Goal: Task Accomplishment & Management: Manage account settings

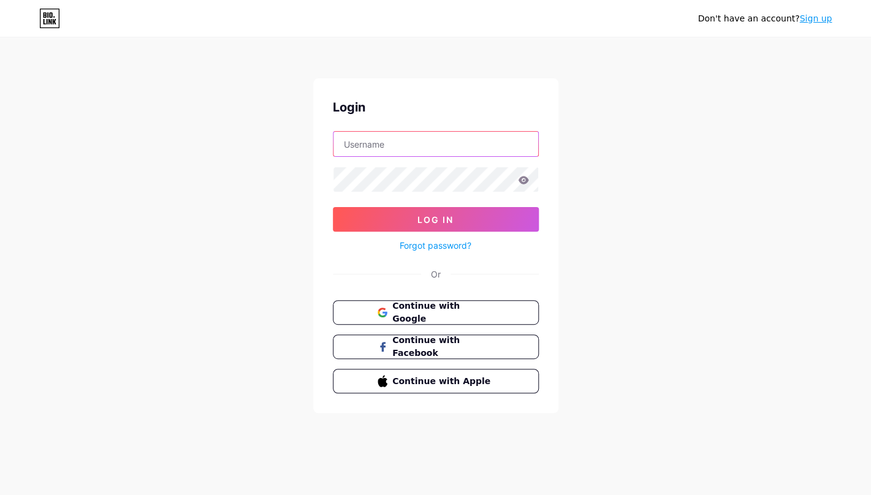
click at [366, 141] on input "text" at bounding box center [435, 144] width 205 height 25
type input "[EMAIL_ADDRESS][DOMAIN_NAME]"
click at [439, 312] on span "Continue with Google" at bounding box center [442, 313] width 102 height 26
click at [360, 146] on input "text" at bounding box center [435, 144] width 205 height 25
click at [246, 141] on div "Don't have an account? Sign up Login Log In Forgot password? Or Continue with G…" at bounding box center [435, 226] width 871 height 452
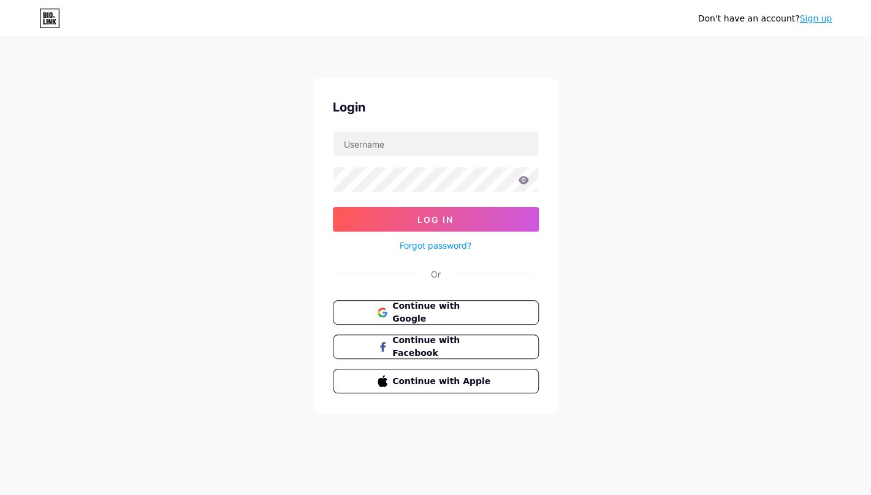
click at [454, 245] on link "Forgot password?" at bounding box center [435, 245] width 72 height 13
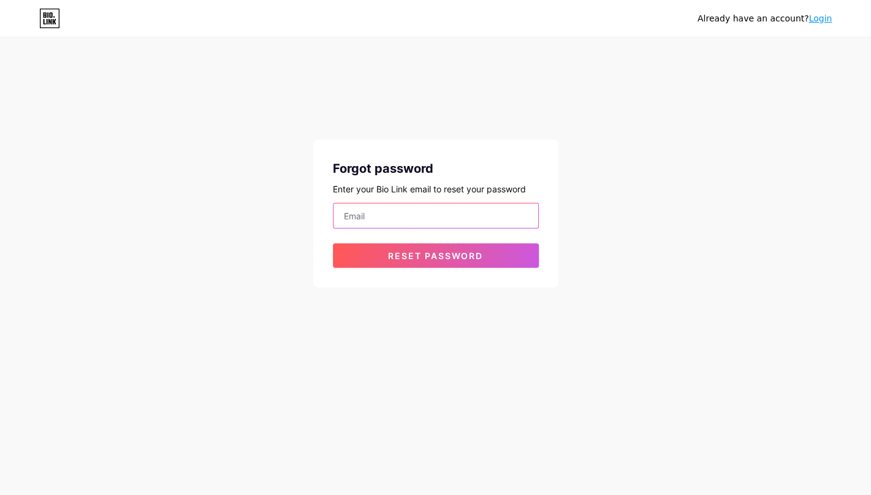
click at [367, 217] on input "email" at bounding box center [435, 215] width 205 height 25
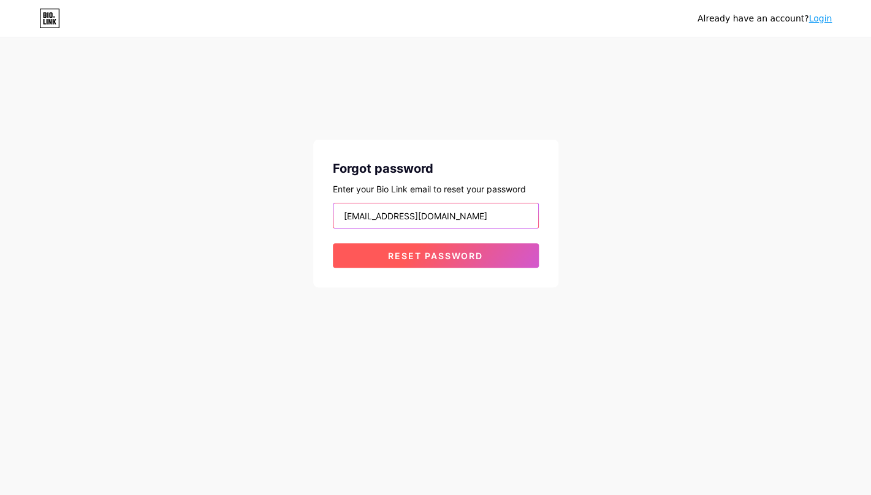
type input "[EMAIL_ADDRESS][DOMAIN_NAME]"
click at [404, 256] on span "Reset password" at bounding box center [435, 256] width 95 height 10
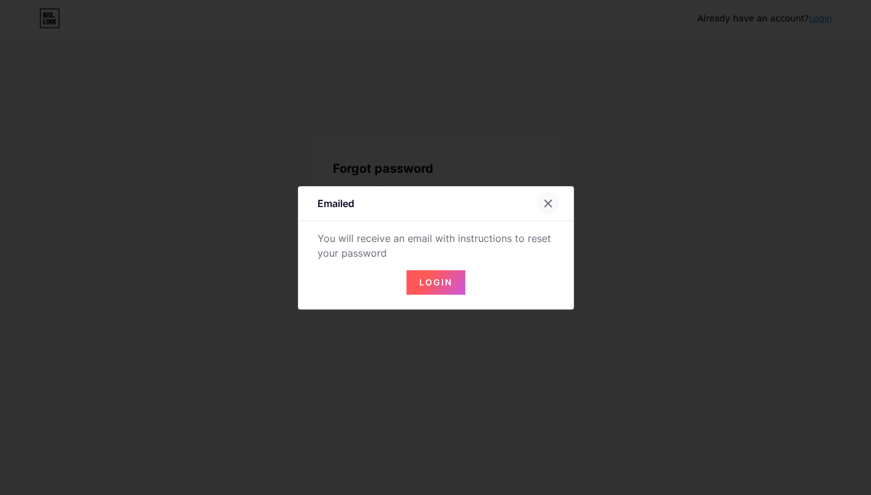
click at [552, 198] on div at bounding box center [548, 203] width 22 height 22
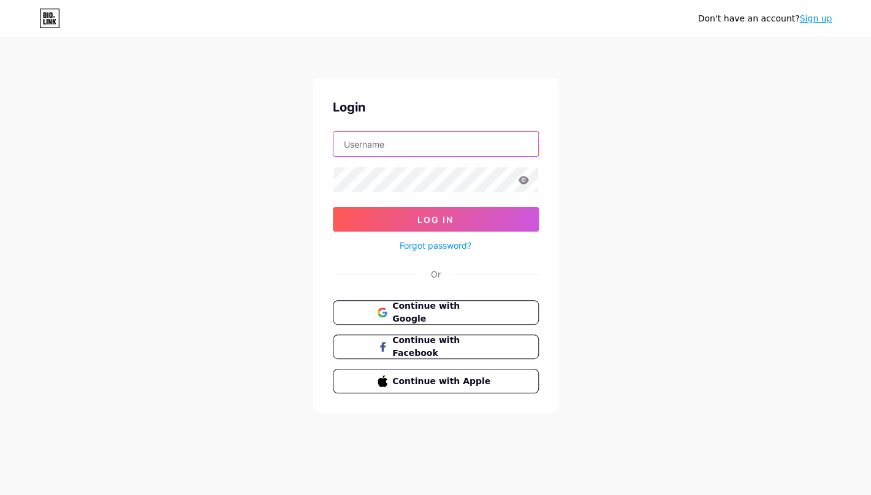
click at [371, 146] on input "text" at bounding box center [435, 144] width 205 height 25
type input "[EMAIL_ADDRESS][DOMAIN_NAME]"
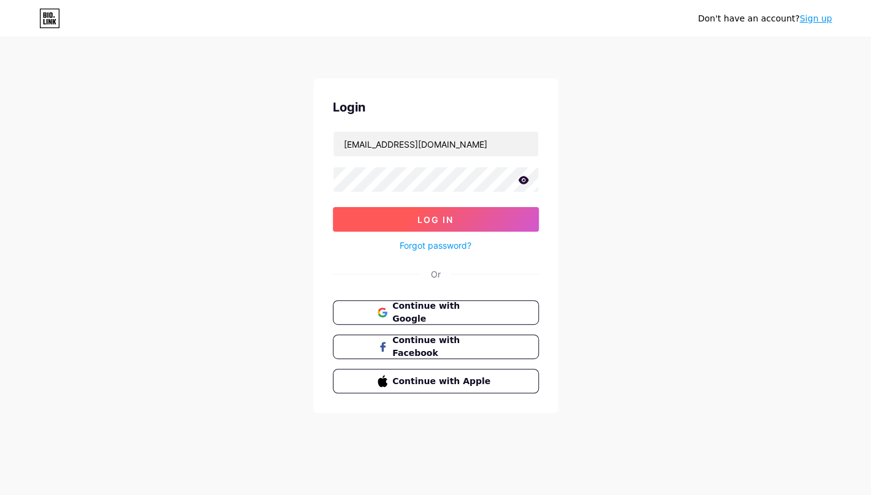
click at [428, 218] on span "Log In" at bounding box center [435, 219] width 36 height 10
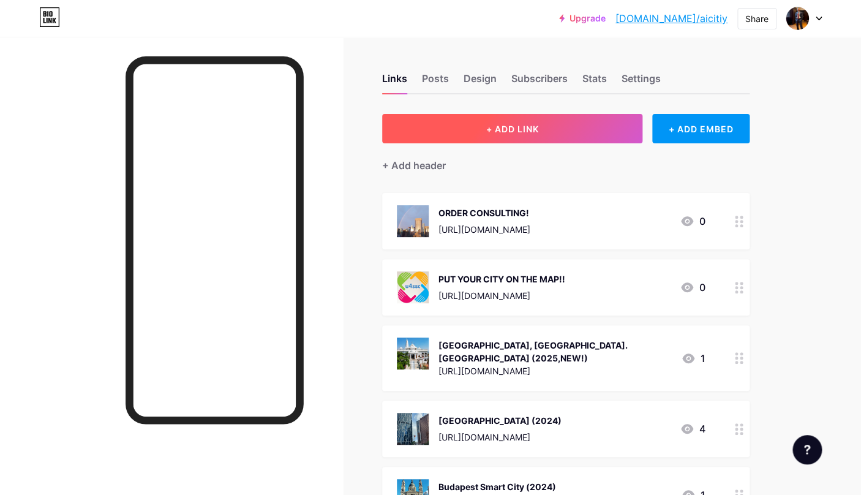
click at [503, 130] on span "+ ADD LINK" at bounding box center [512, 129] width 53 height 10
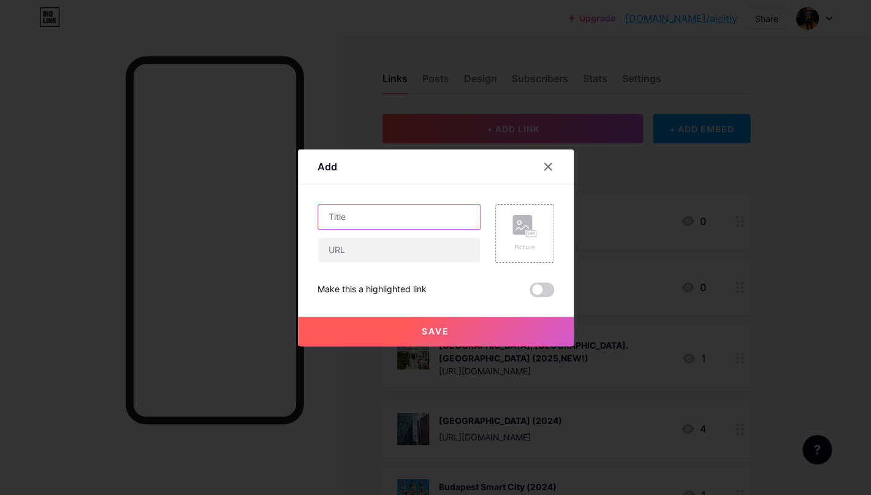
click at [333, 221] on input "text" at bounding box center [399, 217] width 162 height 25
type input "A"
type input "Sign Up for AI Cities- The Biggest AI Newsletter!"
click at [351, 249] on input "text" at bounding box center [399, 250] width 162 height 25
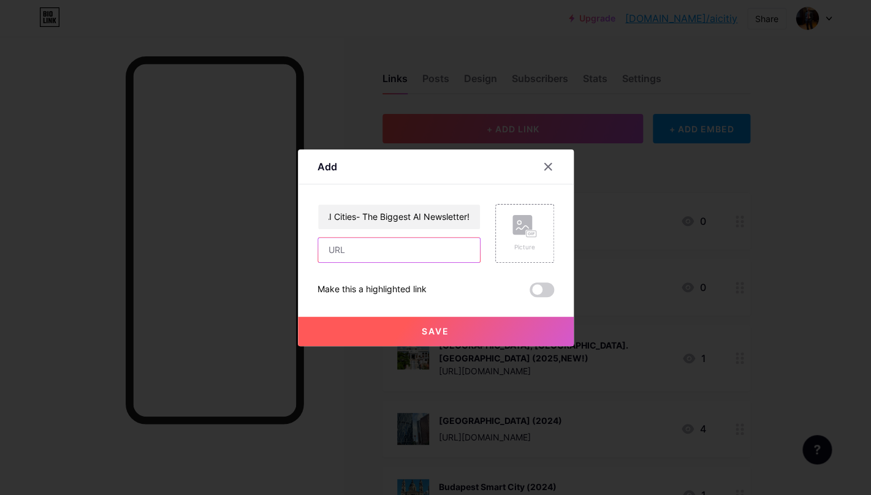
paste input "[URL][DOMAIN_NAME]"
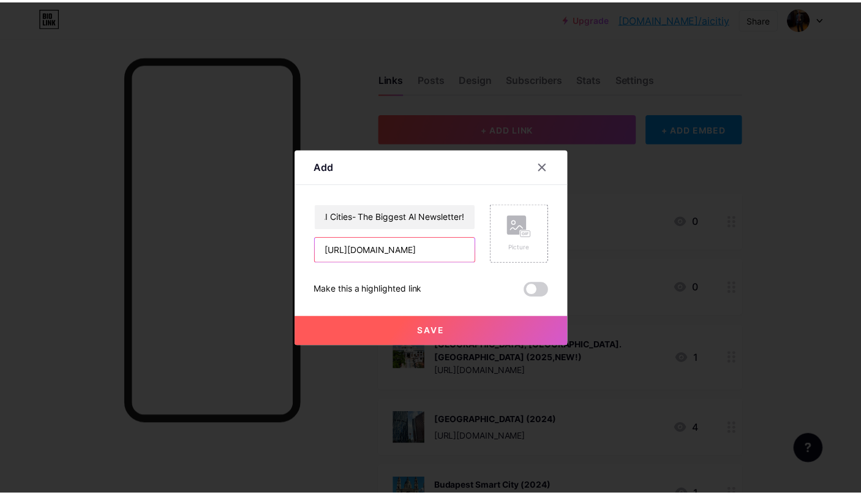
scroll to position [0, 238]
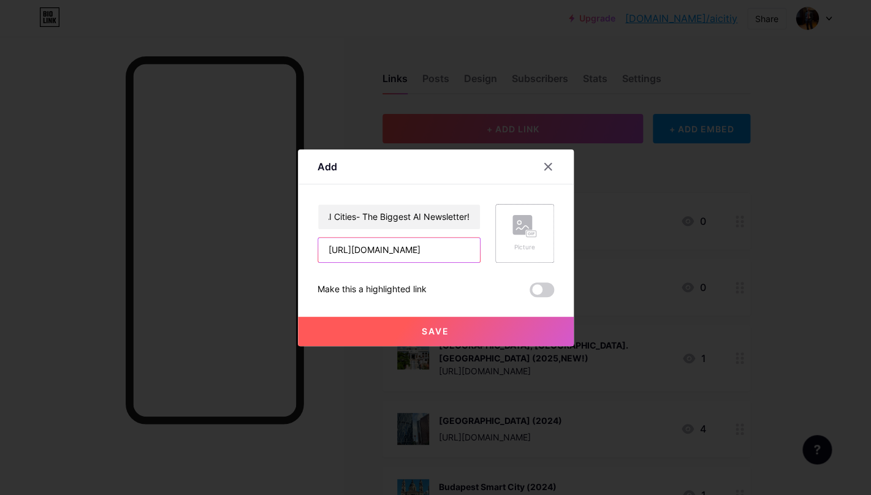
type input "[URL][DOMAIN_NAME]"
click at [529, 233] on icon at bounding box center [524, 226] width 25 height 23
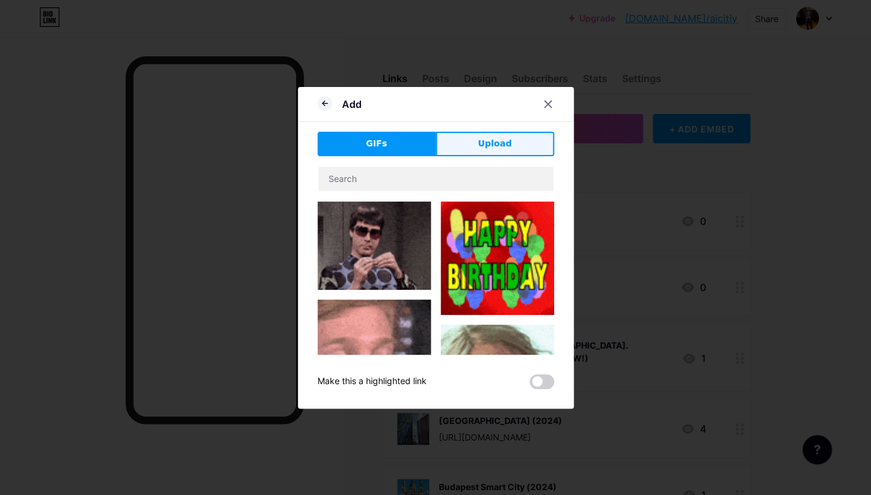
click at [480, 147] on span "Upload" at bounding box center [494, 143] width 34 height 13
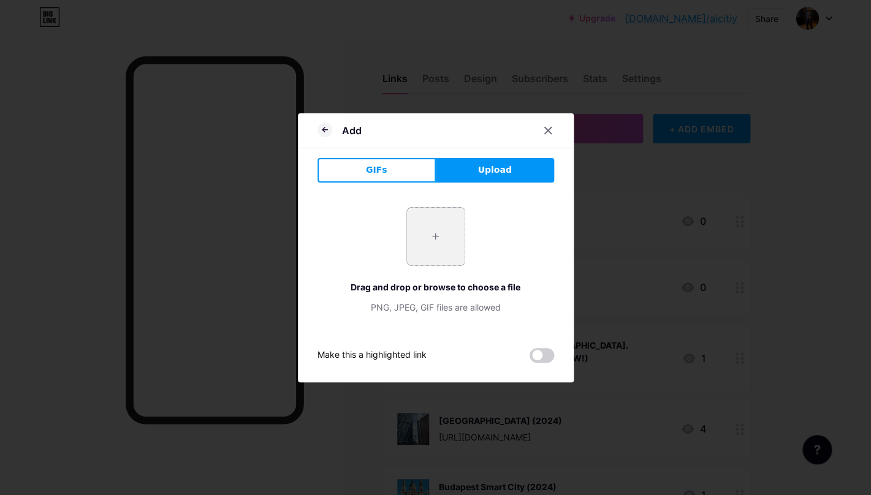
click at [433, 243] on input "file" at bounding box center [436, 237] width 58 height 58
type input "C:\fakepath\aI CITIES_1.png"
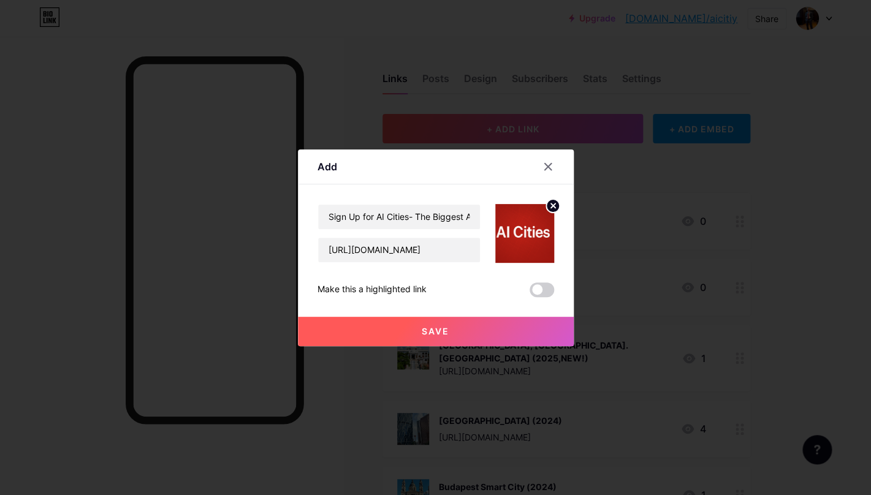
click at [471, 331] on button "Save" at bounding box center [436, 331] width 276 height 29
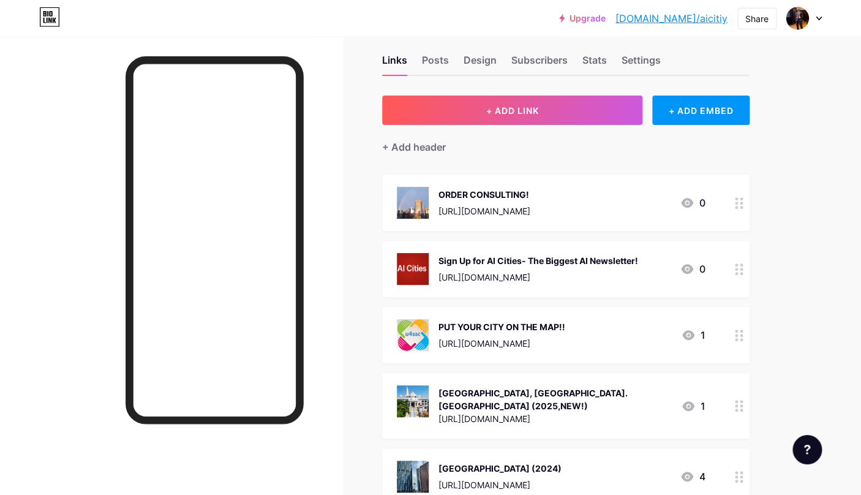
scroll to position [0, 0]
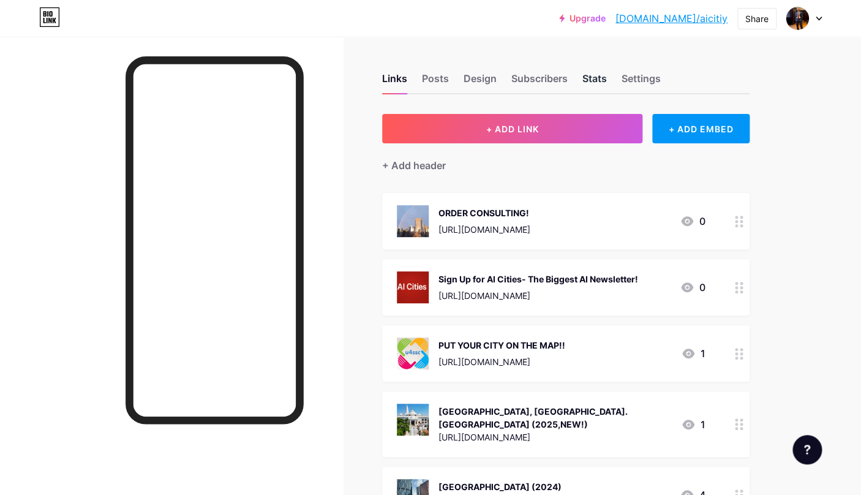
click at [601, 80] on div "Stats" at bounding box center [595, 82] width 25 height 22
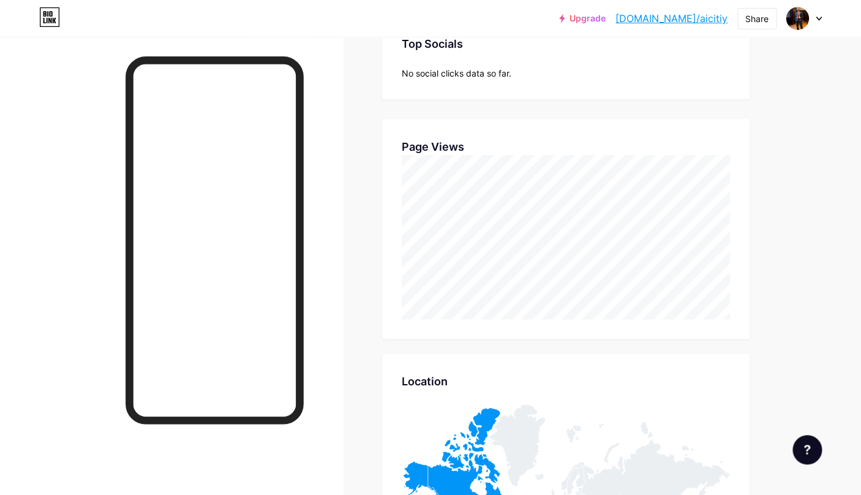
scroll to position [196, 0]
